Goal: Answer question/provide support: Share knowledge or assist other users

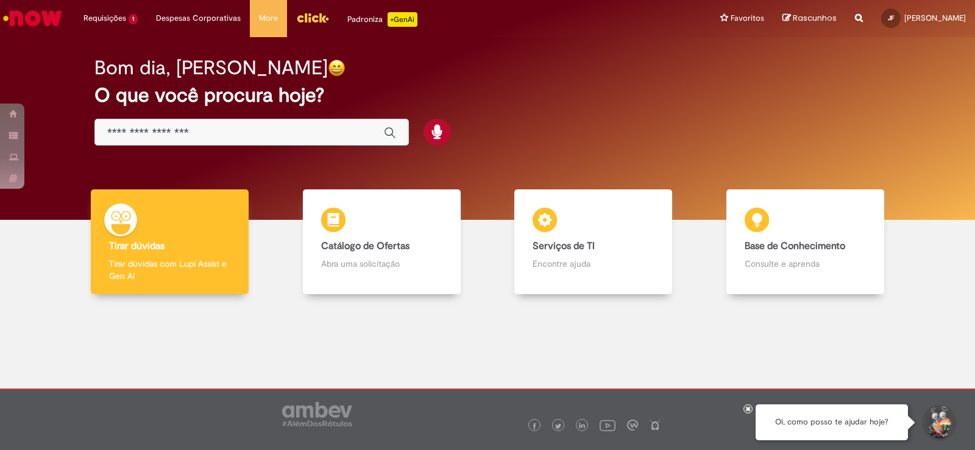
scroll to position [6, 0]
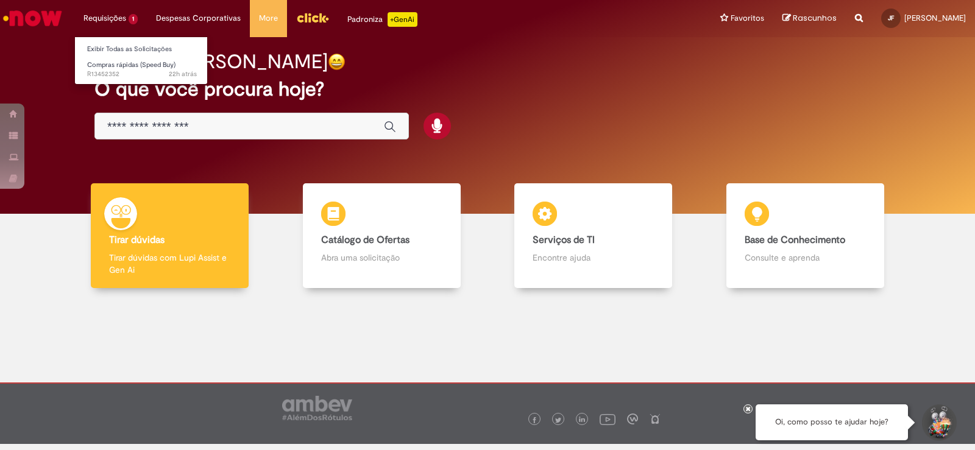
click at [122, 21] on li "Requisições 1 Exibir Todas as Solicitações Compras rápidas (Speed Buy) 22h atrá…" at bounding box center [110, 18] width 73 height 37
click at [135, 70] on span "22h atrás 22 horas atrás R13452352" at bounding box center [142, 74] width 110 height 10
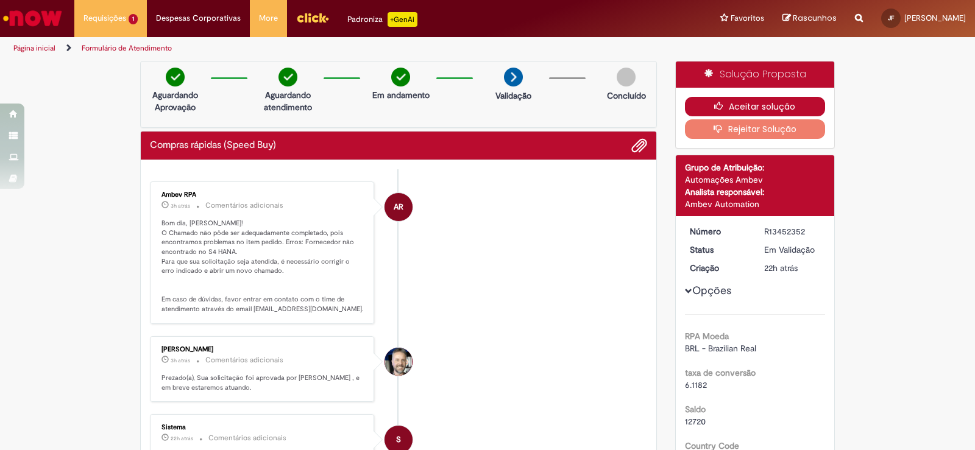
click at [740, 108] on button "Aceitar solução" at bounding box center [755, 106] width 141 height 19
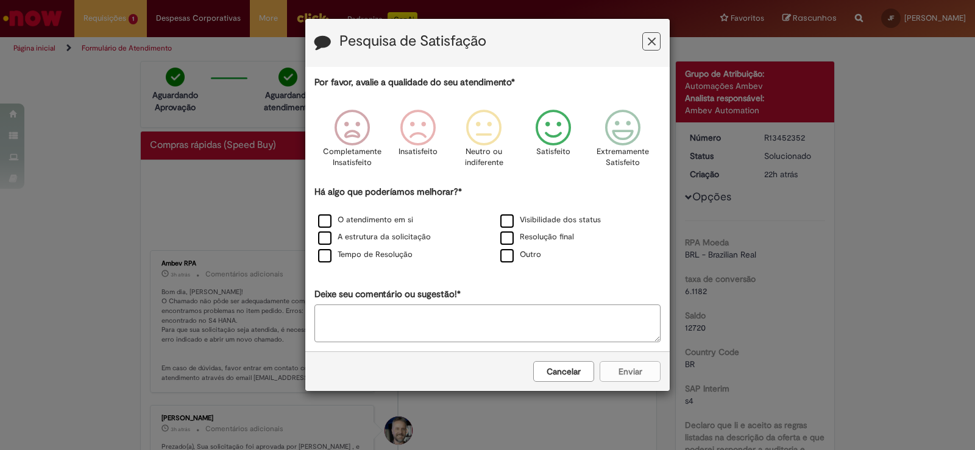
click at [562, 126] on icon "Feedback" at bounding box center [554, 128] width 46 height 37
click at [557, 144] on icon "Feedback" at bounding box center [554, 128] width 46 height 37
click at [560, 144] on icon "Feedback" at bounding box center [554, 128] width 46 height 37
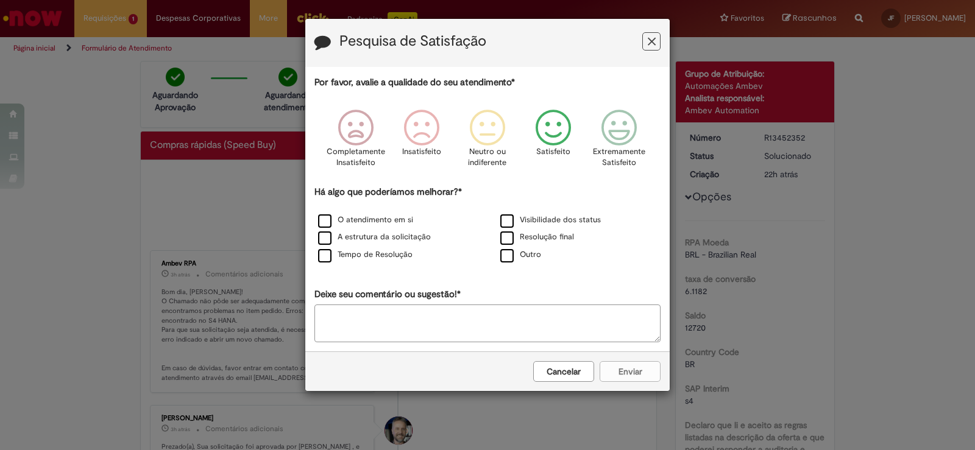
drag, startPoint x: 576, startPoint y: 371, endPoint x: 570, endPoint y: 352, distance: 20.6
click at [575, 371] on button "Cancelar" at bounding box center [563, 371] width 61 height 21
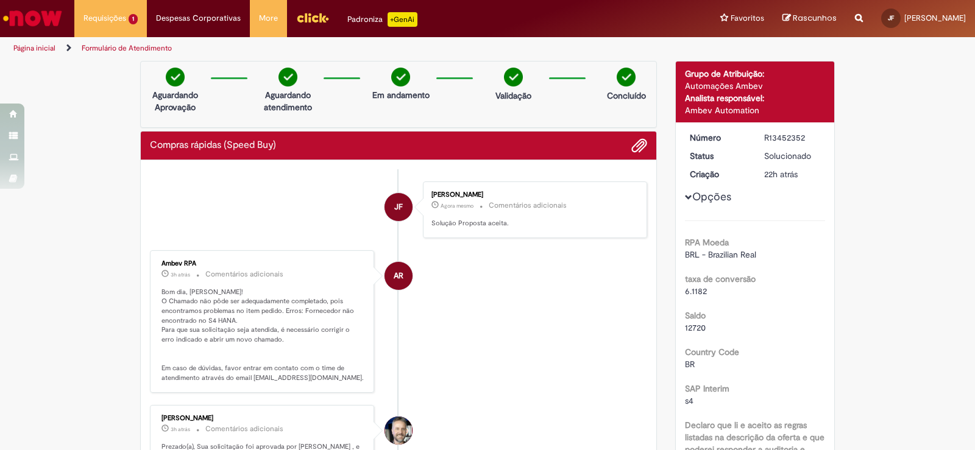
click at [669, 44] on div "Página inicial Formulário de Atendimento" at bounding box center [487, 48] width 975 height 23
